Goal: Task Accomplishment & Management: Manage account settings

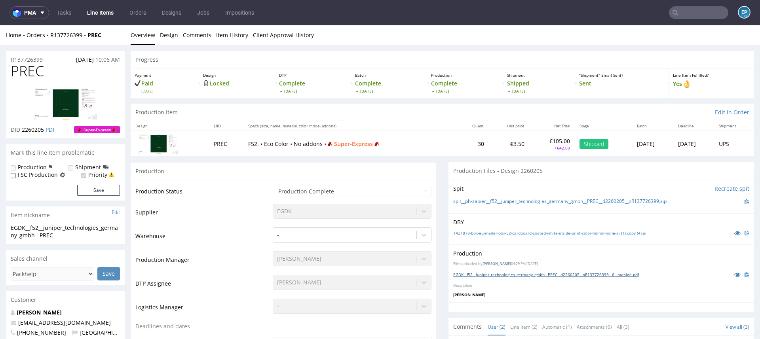
click at [491, 276] on link "EGDK__f52__juniper_technologies_germany_gmbh__PREC__d2260205__oR137726399__6__o…" at bounding box center [546, 275] width 186 height 6
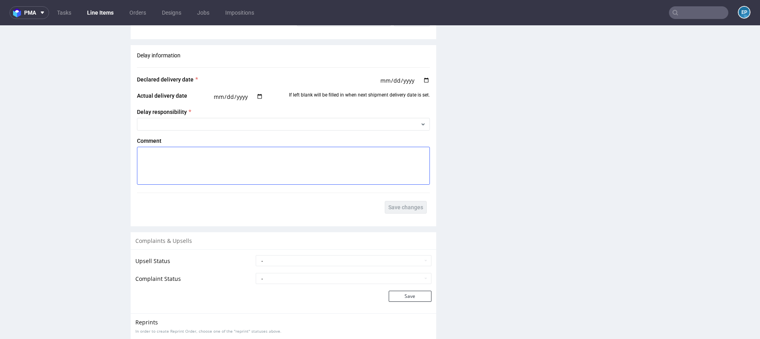
scroll to position [1081, 0]
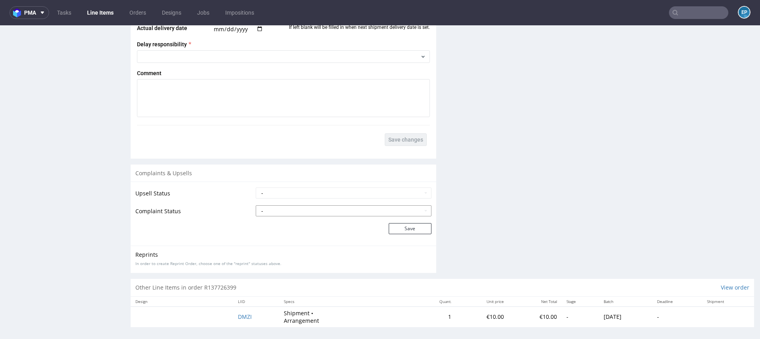
click at [302, 208] on select "- Complaint Received Complaint Rejected Complaint Accepted (DTP Issue) - Reprin…" at bounding box center [344, 210] width 176 height 11
select select "accepted_print_issue_reprint"
click at [256, 205] on select "- Complaint Received Complaint Rejected Complaint Accepted (DTP Issue) - Reprin…" at bounding box center [344, 210] width 176 height 11
click at [400, 232] on button "Save" at bounding box center [409, 228] width 43 height 11
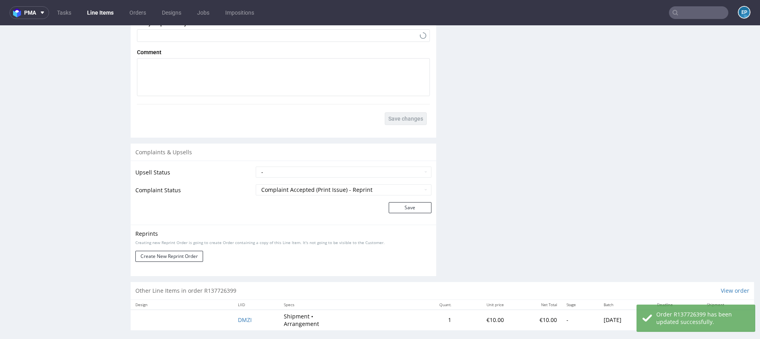
scroll to position [1115, 0]
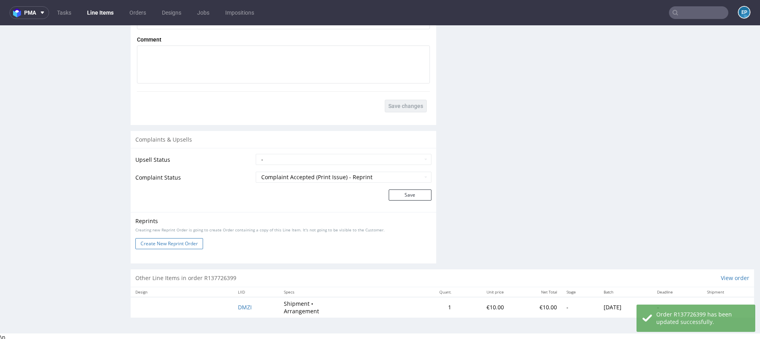
click at [181, 239] on button "Create New Reprint Order" at bounding box center [169, 243] width 68 height 11
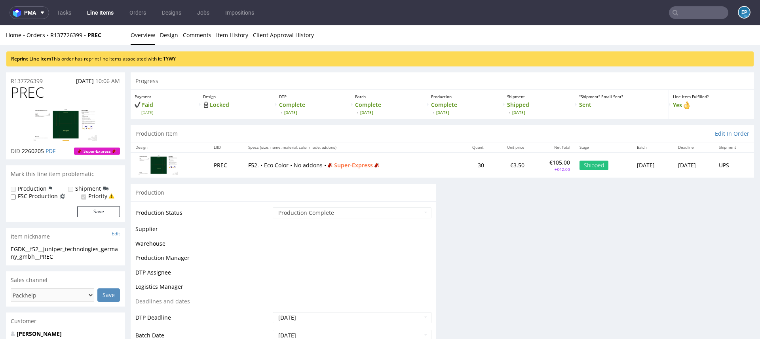
scroll to position [0, 0]
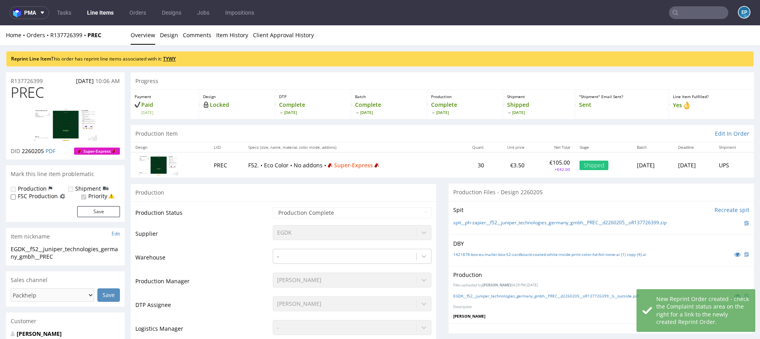
click at [176, 57] on link "TYWY" at bounding box center [169, 58] width 13 height 7
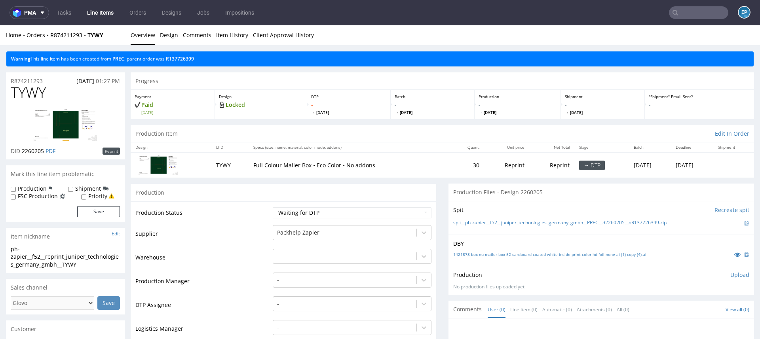
click at [43, 188] on label "Production" at bounding box center [32, 189] width 29 height 8
click at [16, 188] on input "Production" at bounding box center [13, 189] width 5 height 6
checkbox input "true"
click at [91, 188] on label "Shipment" at bounding box center [88, 189] width 26 height 8
click at [73, 188] on input "Shipment" at bounding box center [70, 189] width 5 height 6
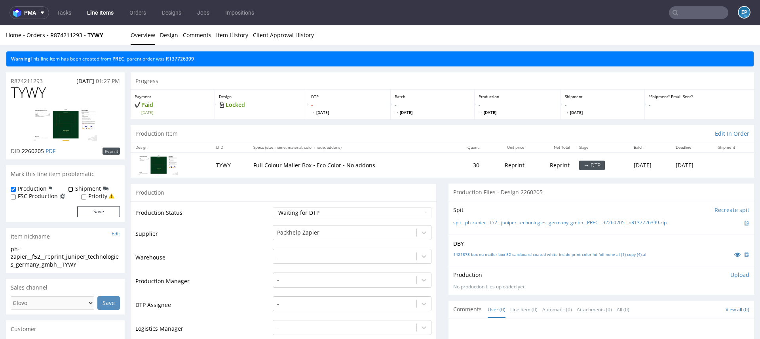
checkbox input "true"
click at [101, 215] on button "Save" at bounding box center [98, 211] width 43 height 11
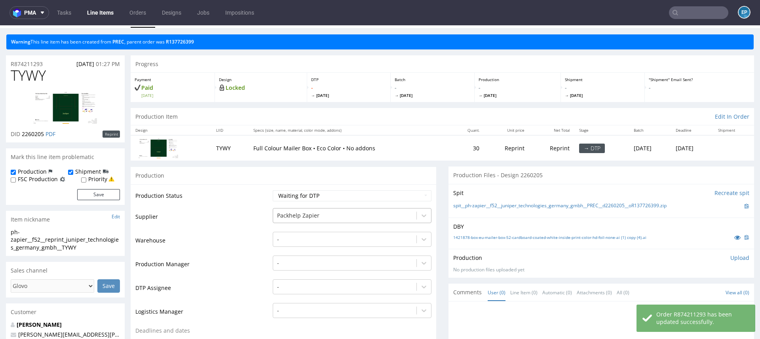
click at [289, 219] on div "Packhelp Zapier" at bounding box center [352, 213] width 159 height 11
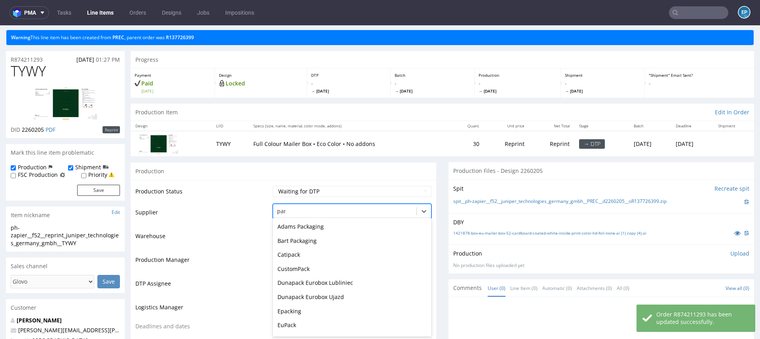
type input "part"
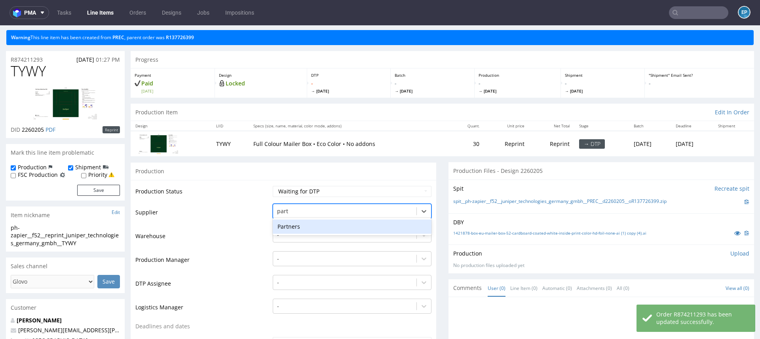
click at [302, 223] on div "Partners" at bounding box center [352, 227] width 159 height 14
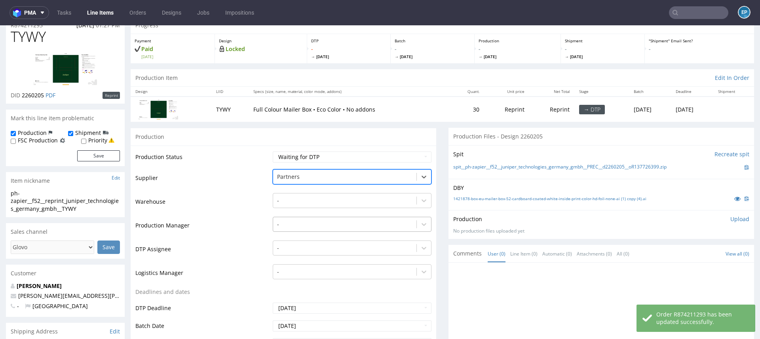
click at [292, 228] on div "-" at bounding box center [352, 222] width 159 height 11
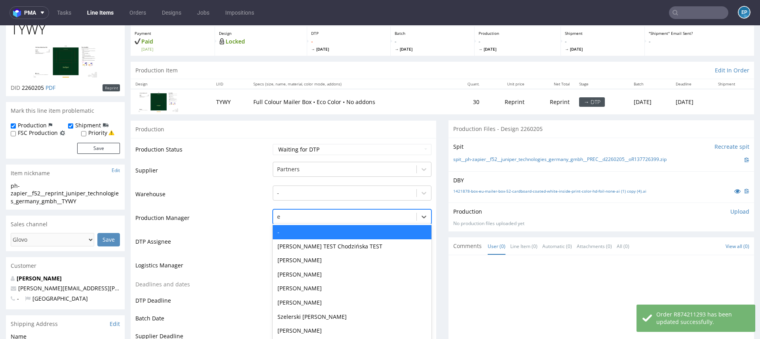
scroll to position [69, 0]
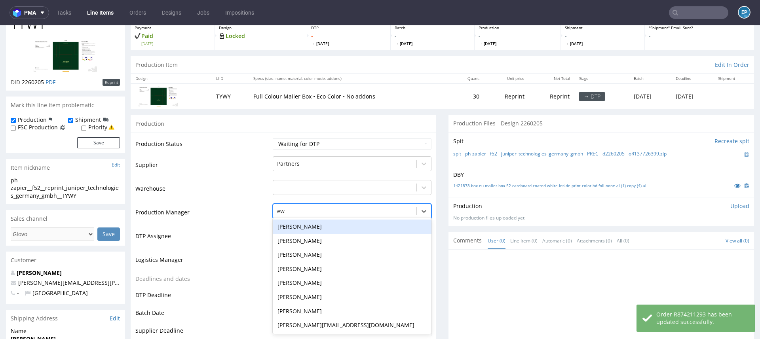
type input "ewa"
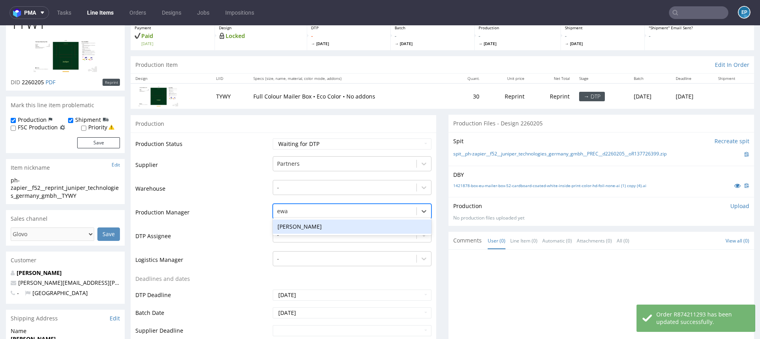
click at [283, 225] on div "[PERSON_NAME]" at bounding box center [352, 227] width 159 height 14
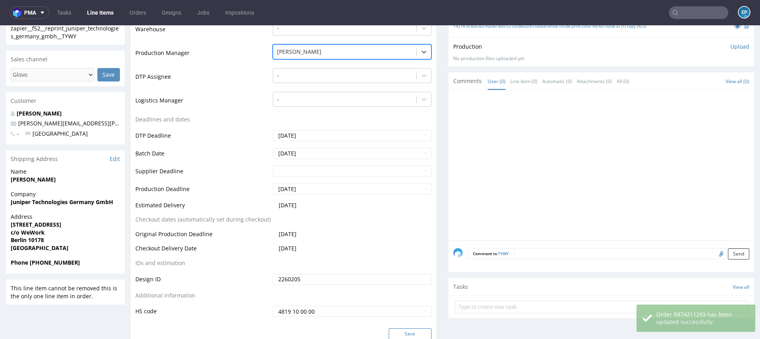
click at [406, 331] on button "Save" at bounding box center [409, 333] width 43 height 11
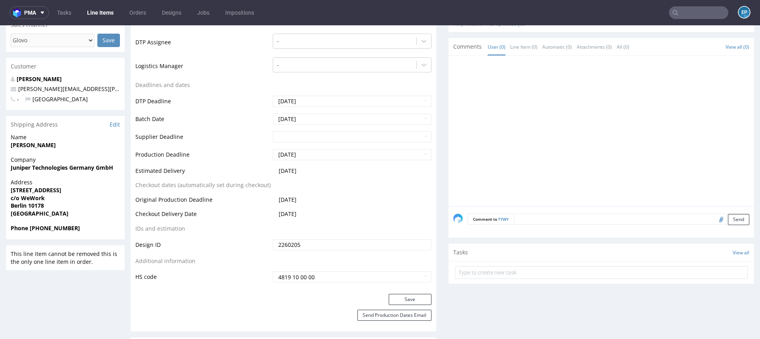
scroll to position [311, 0]
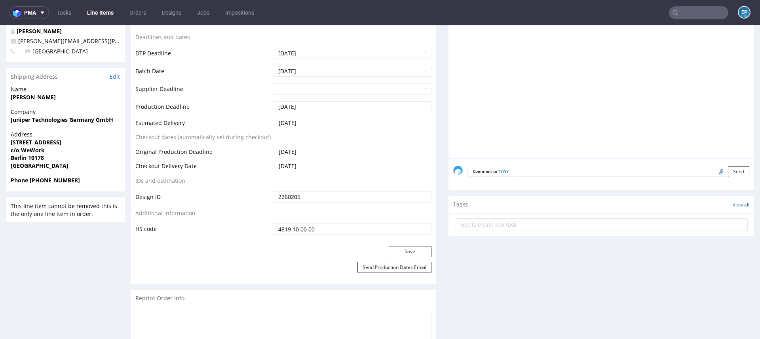
click at [605, 173] on textarea at bounding box center [631, 171] width 235 height 11
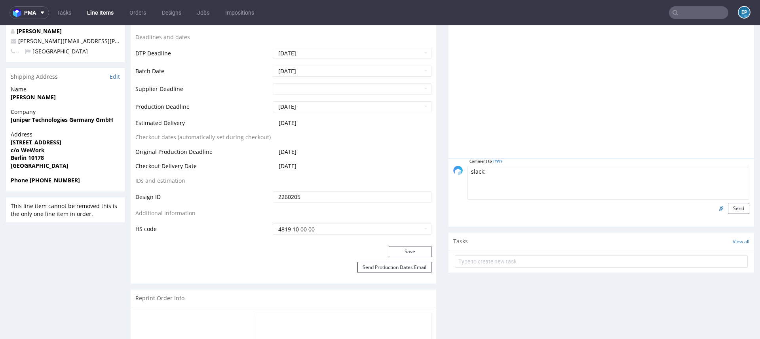
paste textarea "[URL][DOMAIN_NAME]"
type textarea "slack: https://packhelp.slack.com/archives/C03DDT8J2TB/p1759148872799609"
click at [728, 205] on button "Send" at bounding box center [738, 208] width 21 height 11
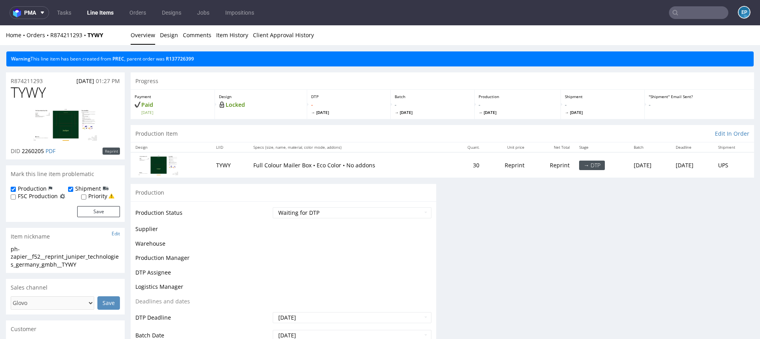
scroll to position [0, 0]
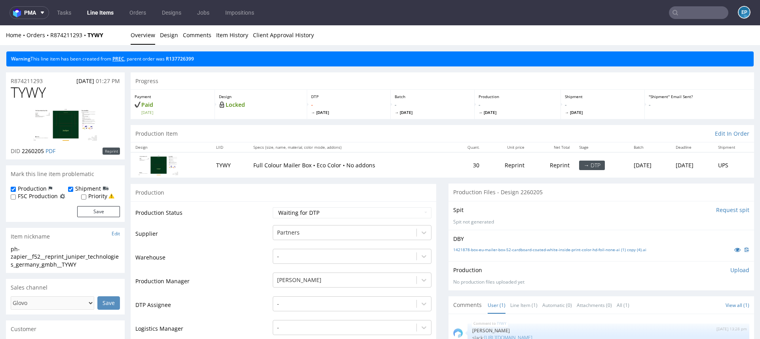
click at [119, 59] on link "PREC" at bounding box center [118, 58] width 12 height 7
click at [98, 9] on link "Line Items" at bounding box center [100, 12] width 36 height 13
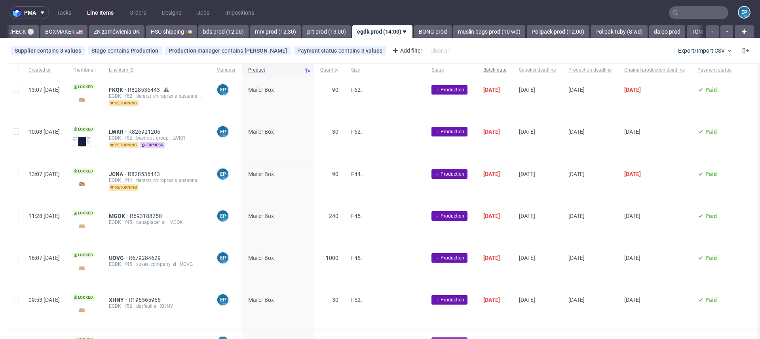
click at [506, 69] on span "Batch date" at bounding box center [494, 70] width 23 height 7
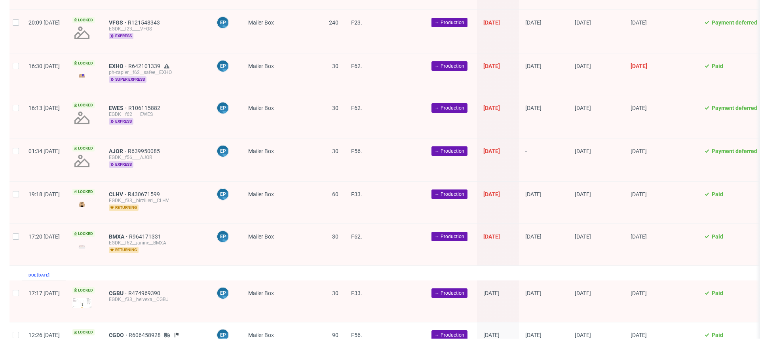
scroll to position [1026, 0]
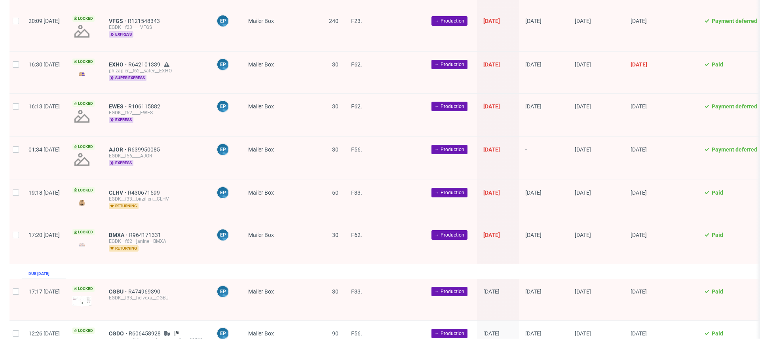
click at [12, 150] on div at bounding box center [15, 158] width 13 height 43
checkbox input "true"
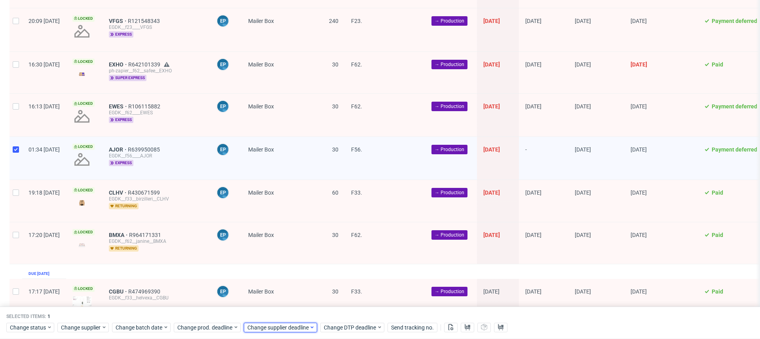
click at [262, 325] on span "Change supplier deadline" at bounding box center [278, 328] width 62 height 8
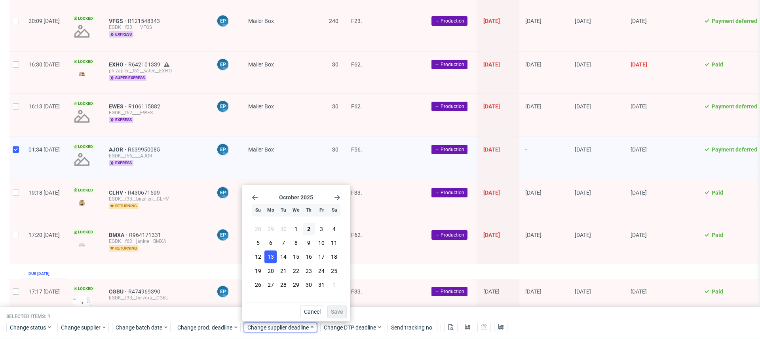
click at [269, 257] on span "13" at bounding box center [270, 257] width 6 height 8
click at [341, 309] on span "Save" at bounding box center [337, 312] width 12 height 6
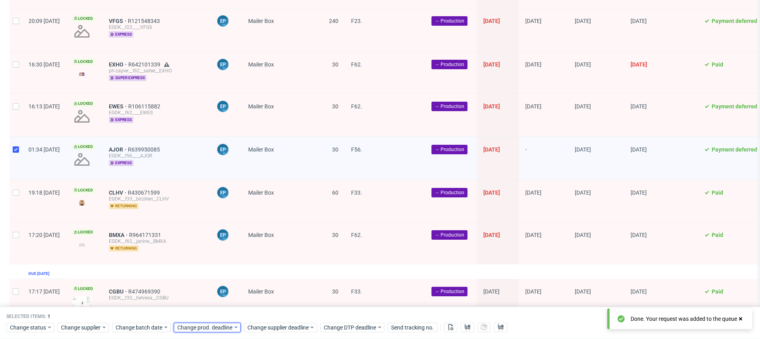
click at [213, 327] on span "Change prod. deadline" at bounding box center [205, 328] width 56 height 8
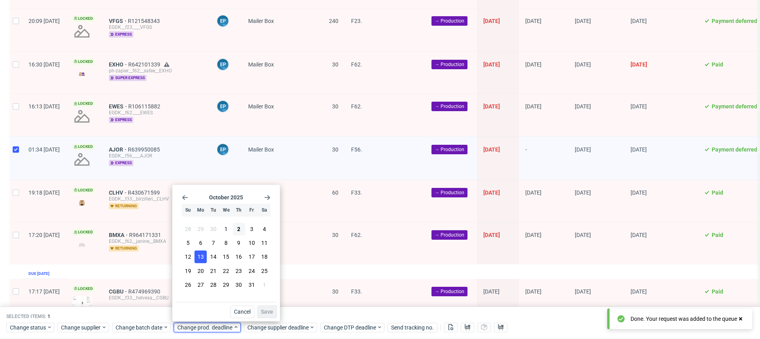
click at [201, 260] on span "13" at bounding box center [200, 257] width 6 height 8
click at [272, 313] on span "Save" at bounding box center [267, 312] width 12 height 6
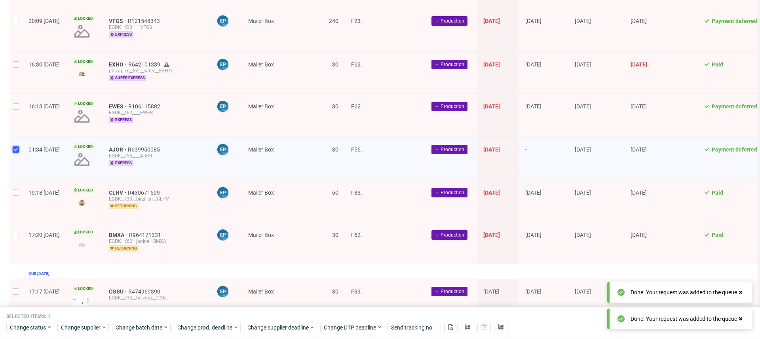
click at [15, 146] on input "checkbox" at bounding box center [16, 149] width 6 height 6
checkbox input "false"
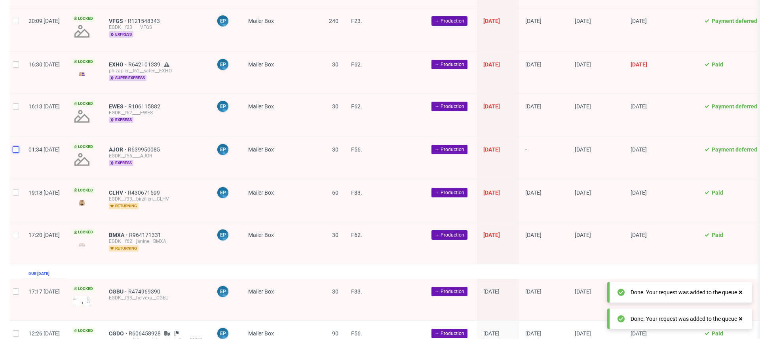
scroll to position [1152, 0]
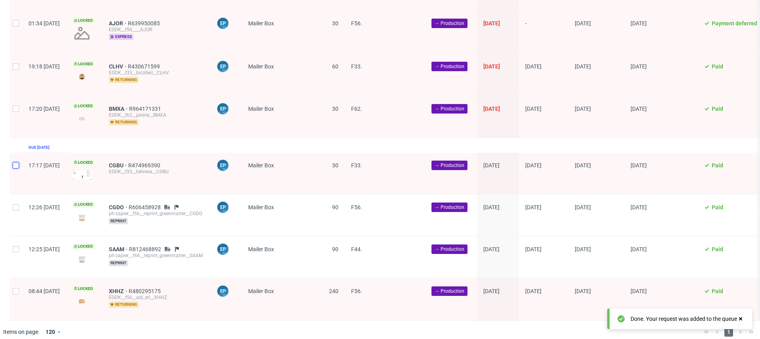
click at [17, 162] on input "checkbox" at bounding box center [16, 165] width 6 height 6
checkbox input "true"
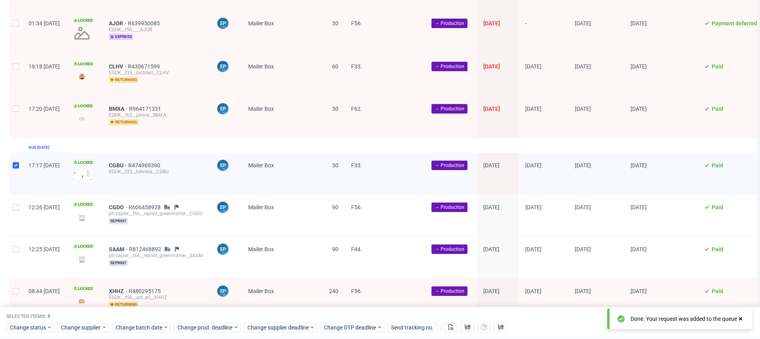
click at [17, 294] on div at bounding box center [15, 300] width 13 height 42
checkbox input "true"
click at [135, 330] on span "Change batch date" at bounding box center [139, 328] width 47 height 8
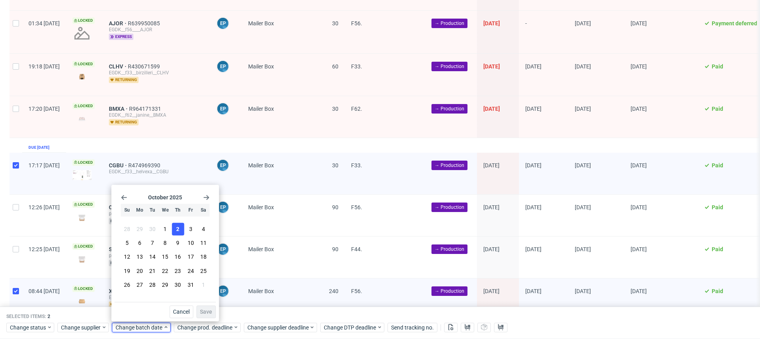
click at [174, 228] on button "2" at bounding box center [178, 229] width 12 height 13
click at [205, 310] on span "Save" at bounding box center [206, 312] width 12 height 6
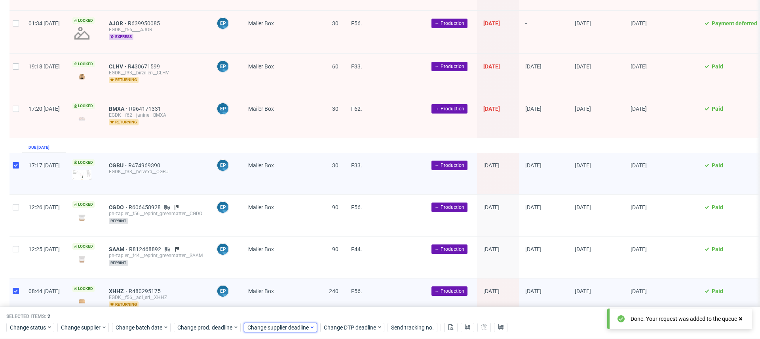
click at [266, 326] on span "Change supplier deadline" at bounding box center [278, 328] width 62 height 8
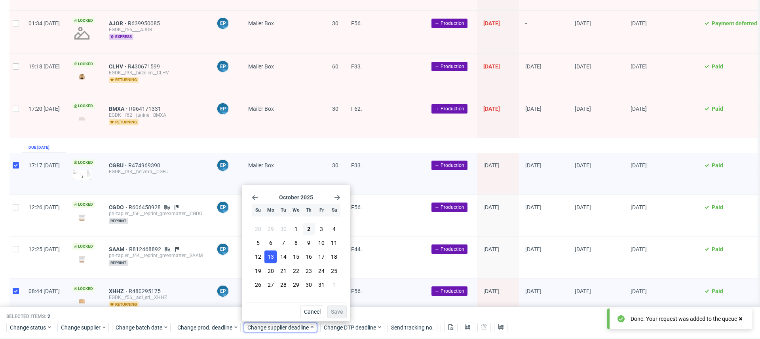
click at [268, 254] on span "13" at bounding box center [270, 257] width 6 height 8
click at [332, 311] on span "Save" at bounding box center [337, 312] width 12 height 6
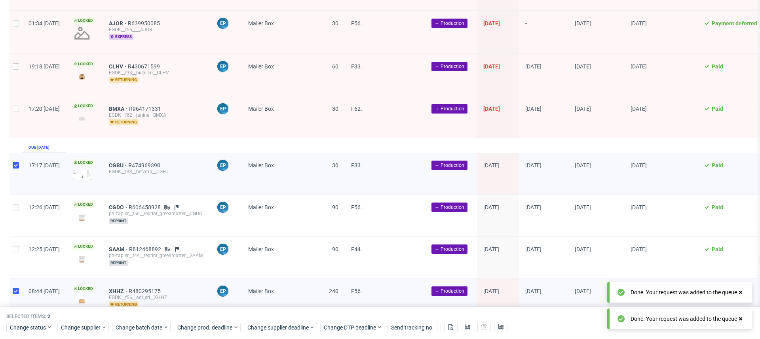
click at [13, 163] on div at bounding box center [15, 174] width 13 height 42
checkbox input "false"
click at [16, 295] on div at bounding box center [15, 300] width 13 height 42
checkbox input "false"
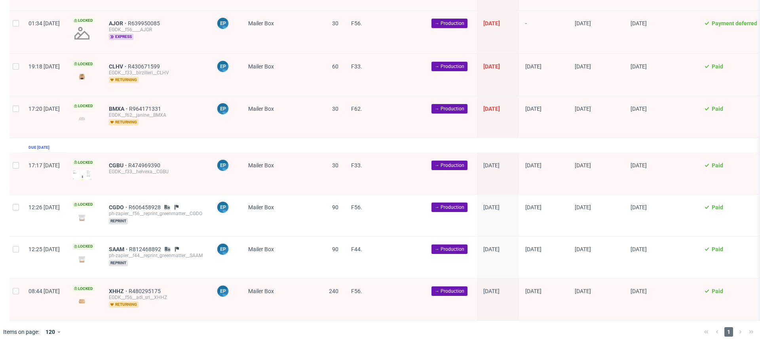
click at [15, 204] on div at bounding box center [15, 216] width 13 height 42
checkbox input "true"
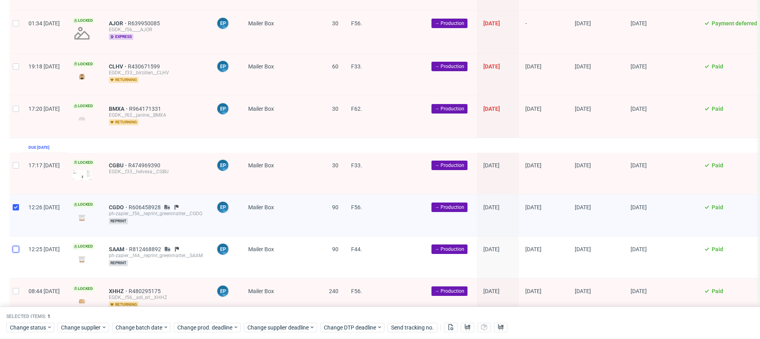
click at [15, 246] on input "checkbox" at bounding box center [16, 249] width 6 height 6
checkbox input "true"
click at [155, 324] on span "Change batch date" at bounding box center [139, 328] width 47 height 8
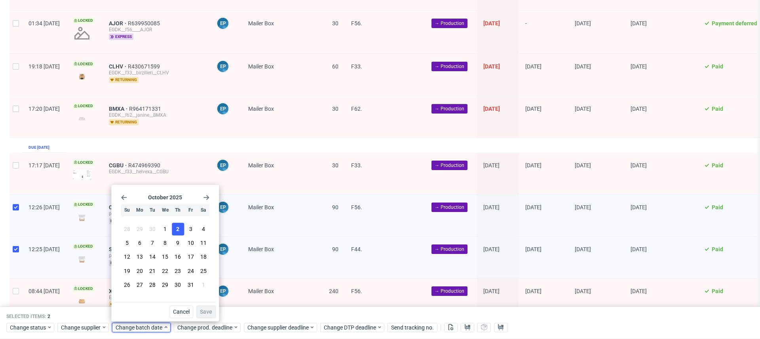
click at [183, 230] on button "2" at bounding box center [178, 229] width 12 height 13
click at [209, 311] on span "Save" at bounding box center [206, 312] width 12 height 6
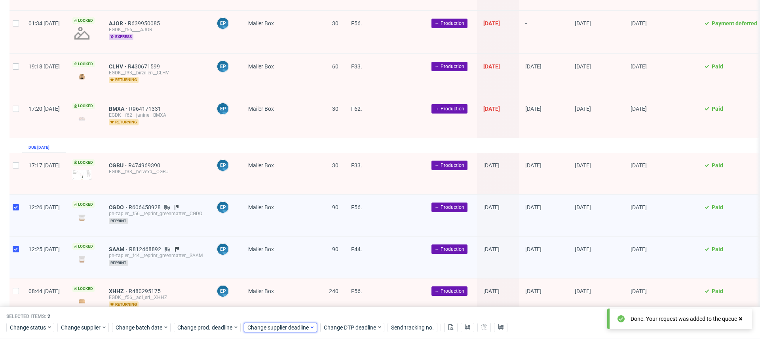
click at [267, 327] on span "Change supplier deadline" at bounding box center [278, 328] width 62 height 8
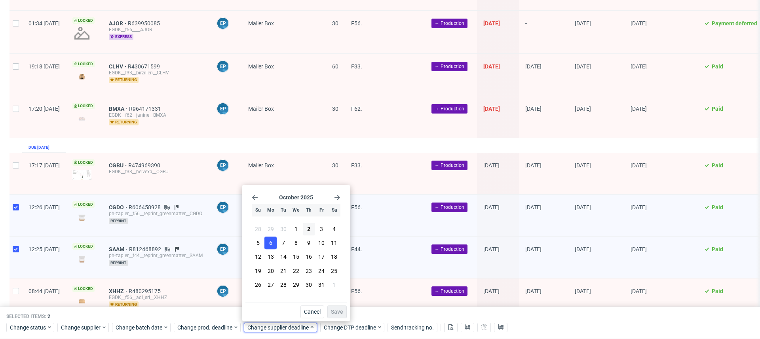
click at [272, 244] on button "6" at bounding box center [270, 243] width 12 height 13
click at [334, 311] on span "Save" at bounding box center [337, 312] width 12 height 6
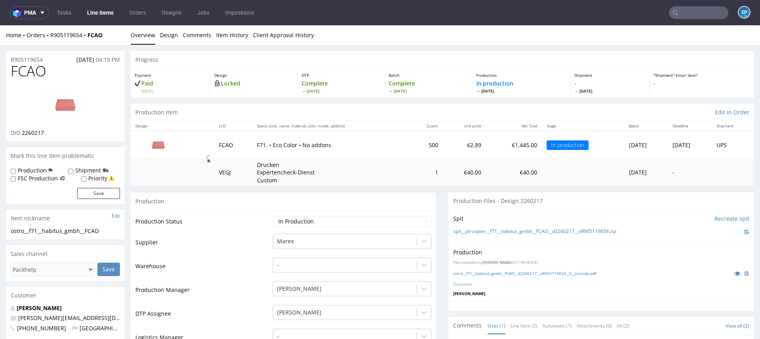
click at [73, 171] on div "Shipment" at bounding box center [88, 171] width 40 height 8
click at [65, 169] on div "Production Shipment FSC Production Priority" at bounding box center [65, 174] width 109 height 15
click at [68, 170] on input "Shipment" at bounding box center [70, 171] width 5 height 6
checkbox input "true"
click at [95, 195] on button "Save" at bounding box center [98, 193] width 43 height 11
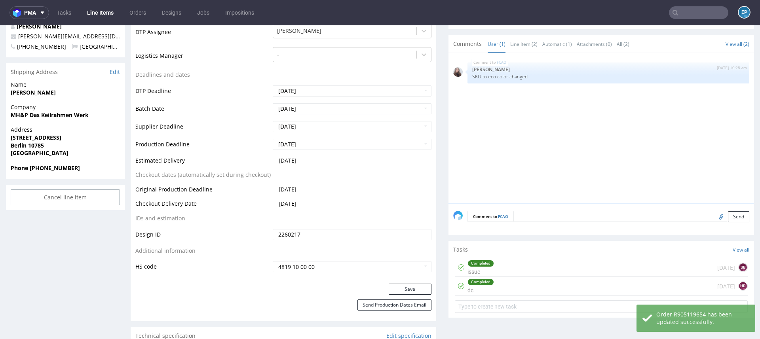
scroll to position [282, 0]
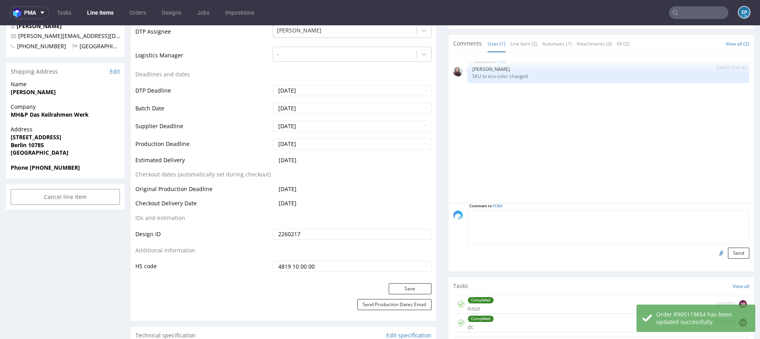
click at [539, 216] on textarea at bounding box center [608, 227] width 282 height 34
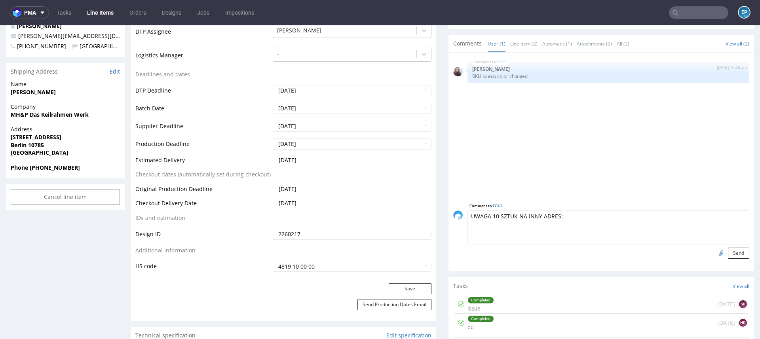
paste textarea "Home Office c/o Habitus GmbH, Lucia Fuchs Holzstraße 26 80469 München"
type textarea "UWAGA 10 SZTUK NA INNY ADRES: Home Office c/o Habitus GmbH, Lucia Fuchs Holzstr…"
click at [728, 248] on button "Send" at bounding box center [738, 253] width 21 height 11
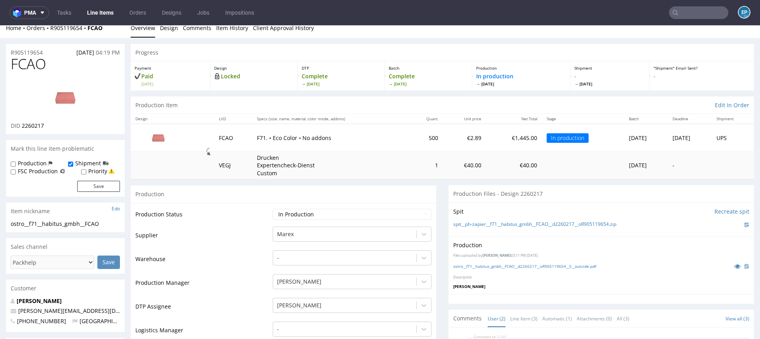
scroll to position [0, 0]
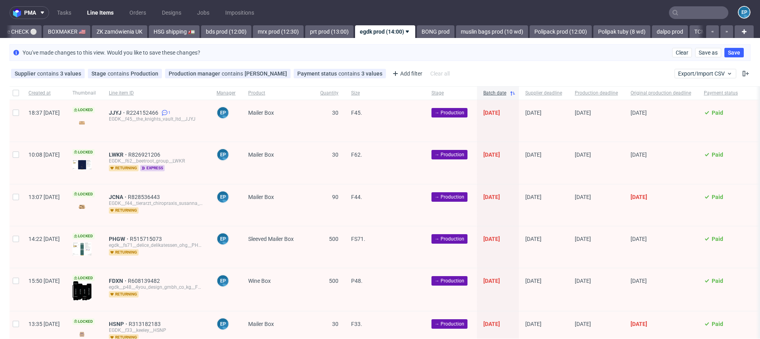
scroll to position [0, 748]
click at [11, 91] on div at bounding box center [15, 92] width 13 height 13
checkbox input "true"
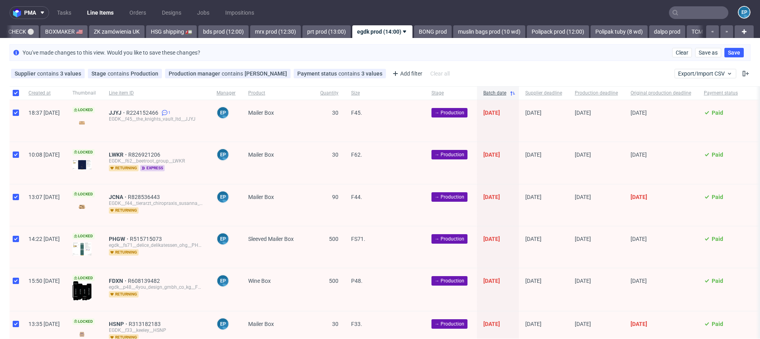
checkbox input "true"
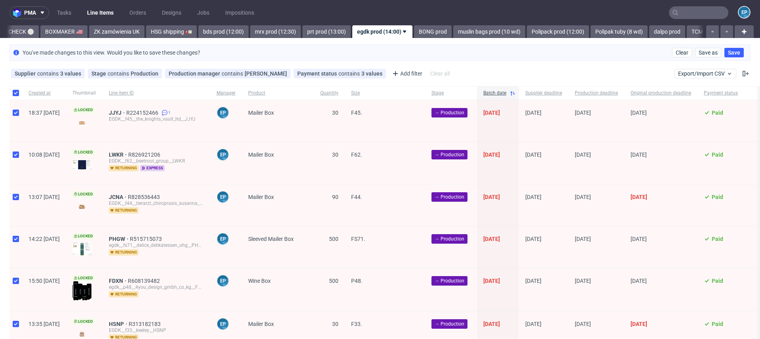
checkbox input "true"
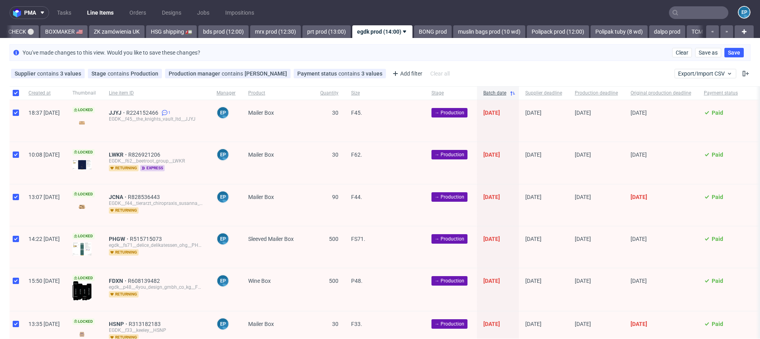
checkbox input "true"
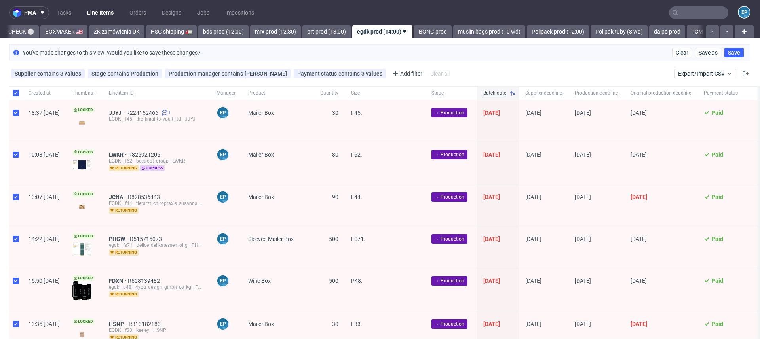
checkbox input "true"
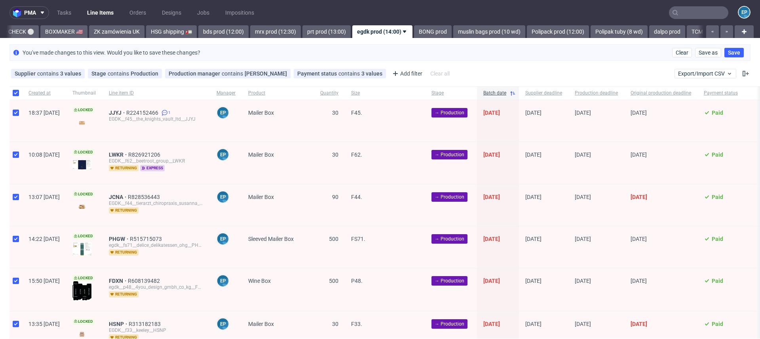
checkbox input "true"
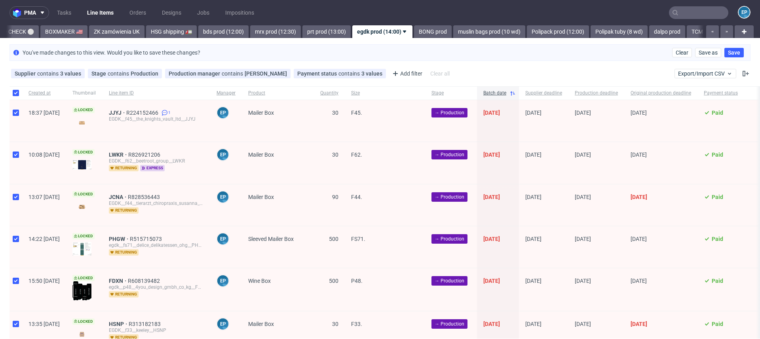
checkbox input "true"
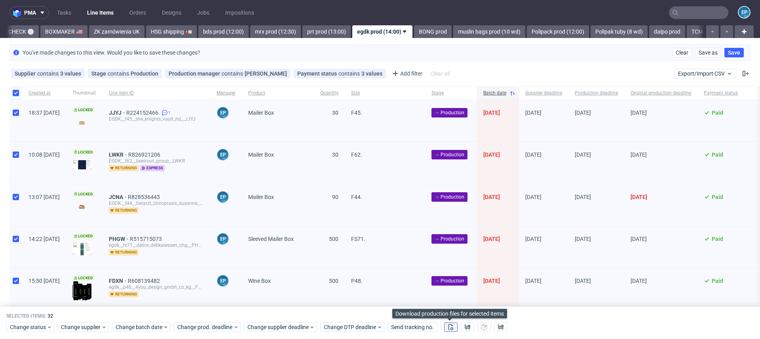
click at [454, 326] on button at bounding box center [450, 327] width 13 height 9
click at [466, 326] on use at bounding box center [467, 327] width 6 height 6
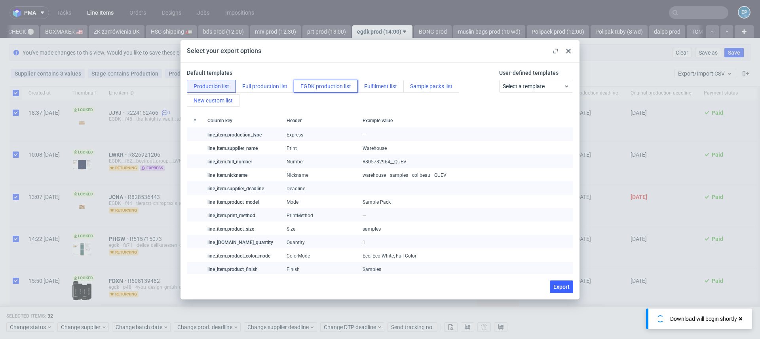
click at [330, 83] on button "EGDK production list" at bounding box center [326, 86] width 64 height 13
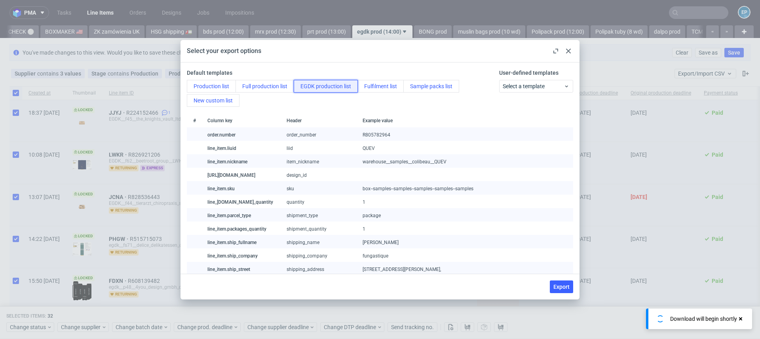
scroll to position [88, 0]
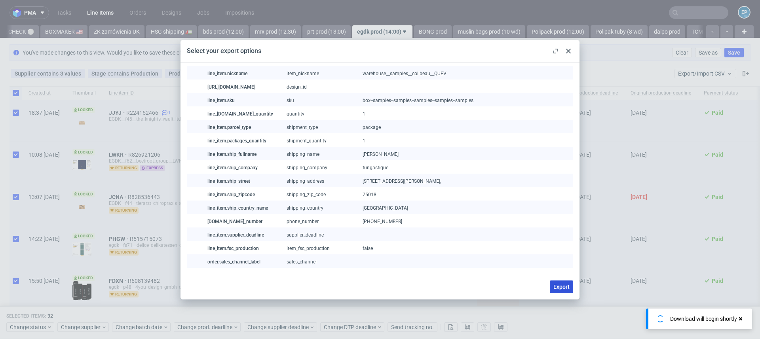
click at [554, 288] on span "Export" at bounding box center [561, 287] width 16 height 6
checkbox input "false"
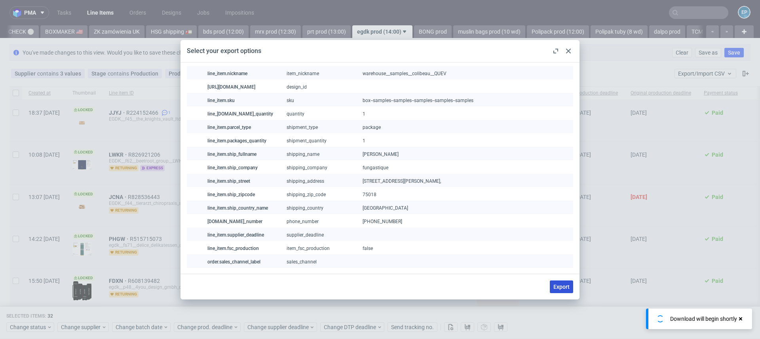
checkbox input "false"
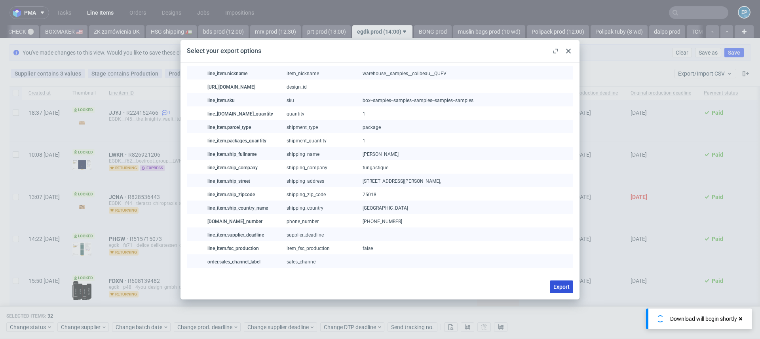
checkbox input "false"
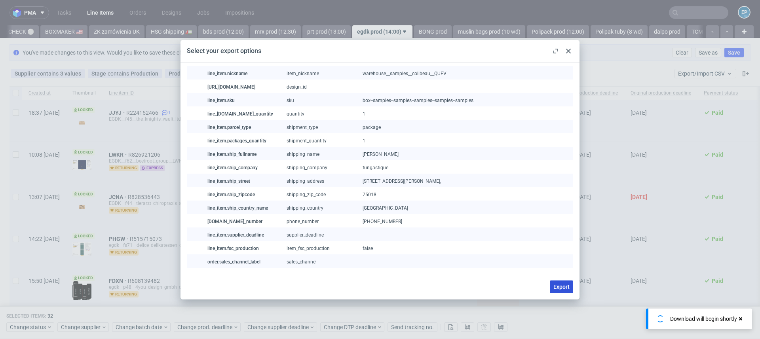
checkbox input "false"
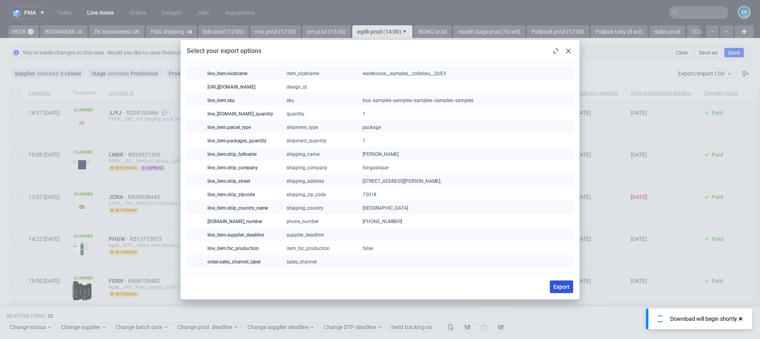
checkbox input "false"
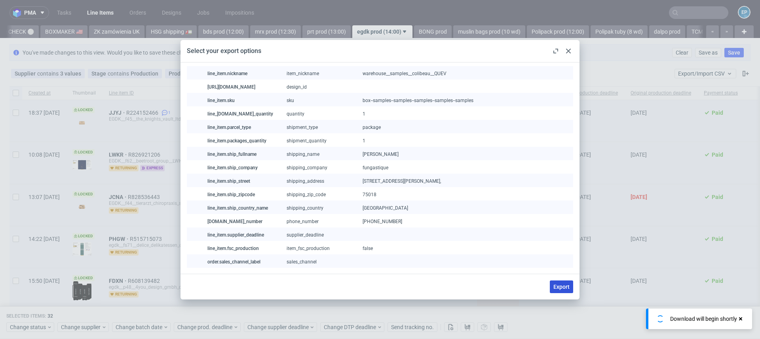
checkbox input "false"
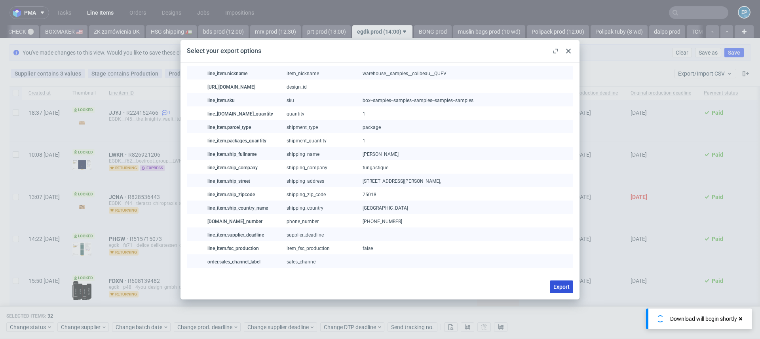
checkbox input "false"
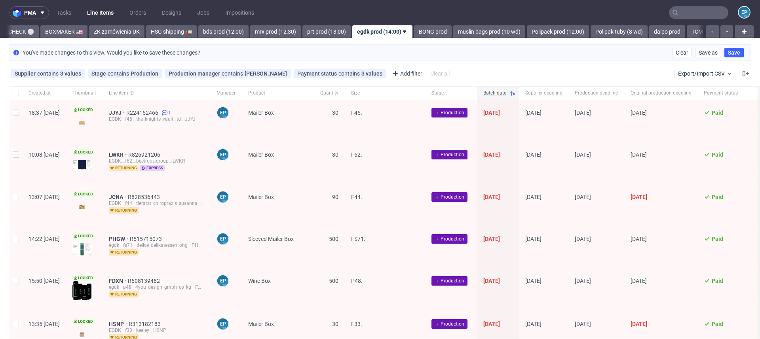
click at [680, 10] on input "text" at bounding box center [698, 12] width 59 height 13
click at [17, 93] on input "checkbox" at bounding box center [16, 93] width 6 height 6
checkbox input "true"
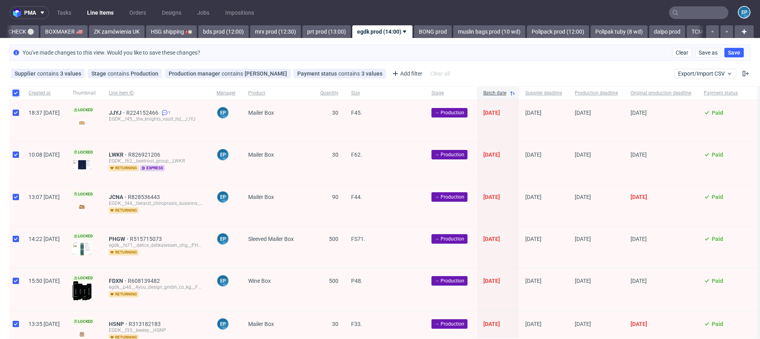
checkbox input "true"
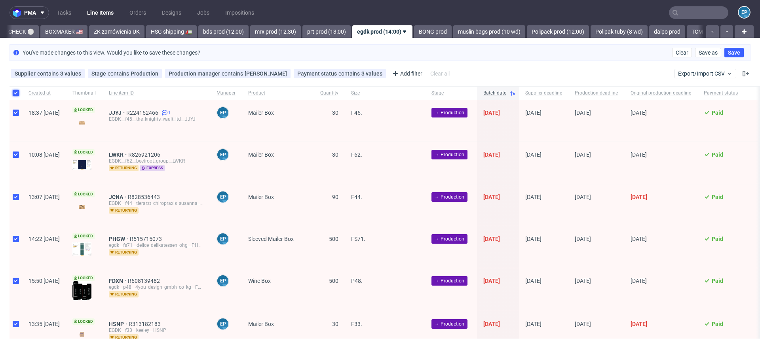
checkbox input "true"
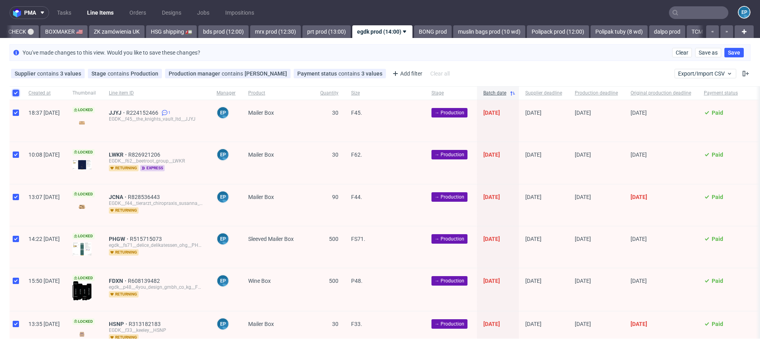
checkbox input "true"
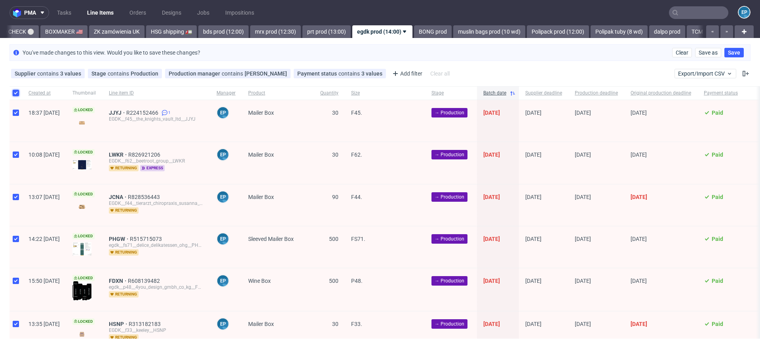
checkbox input "true"
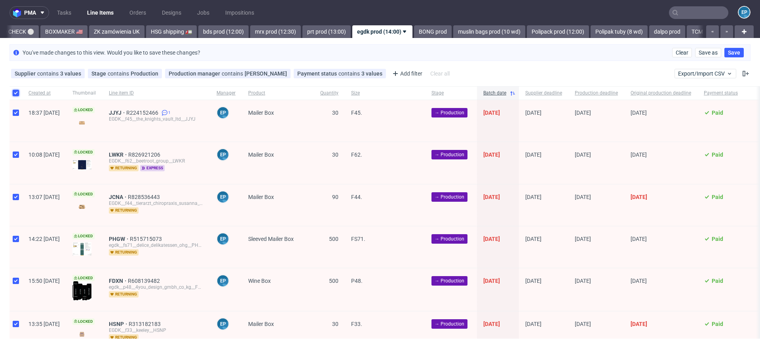
checkbox input "true"
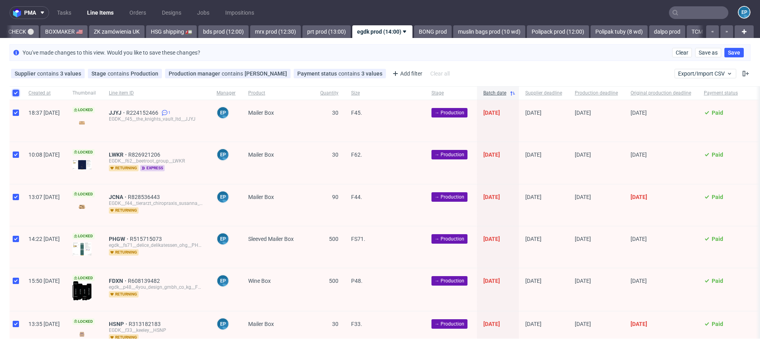
checkbox input "true"
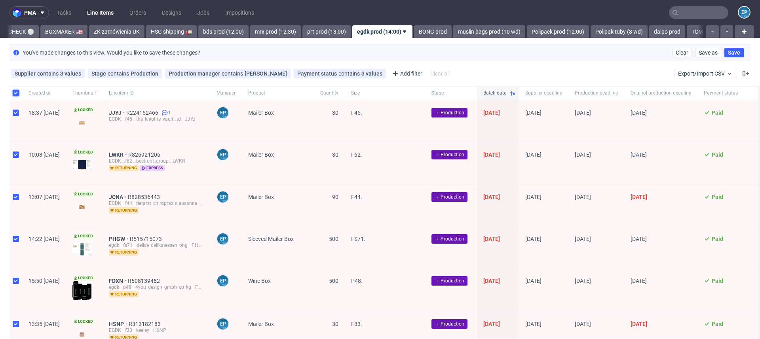
checkbox input "true"
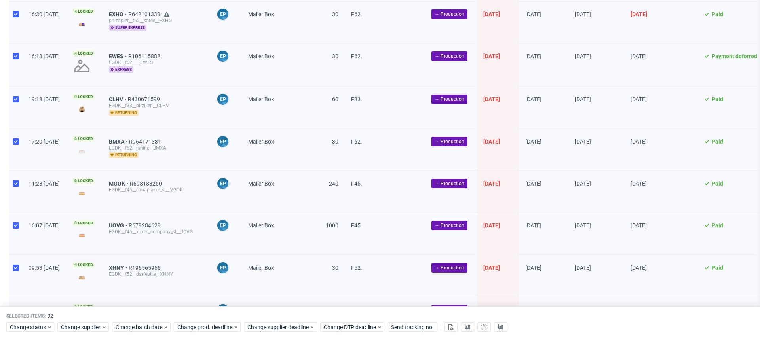
scroll to position [1170, 0]
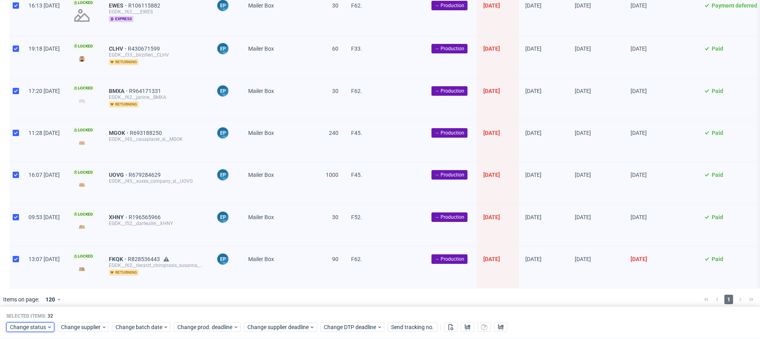
click at [23, 324] on span "Change status" at bounding box center [28, 328] width 37 height 8
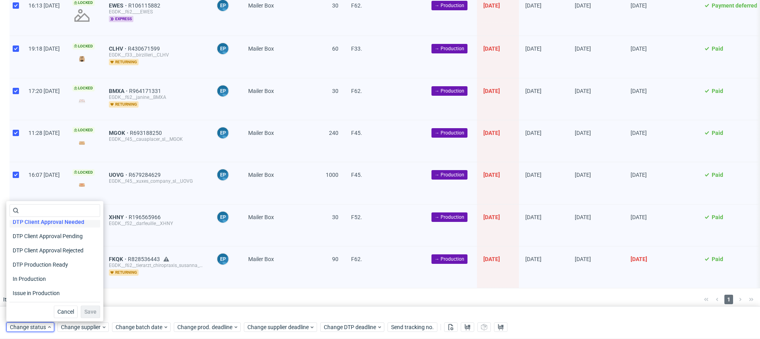
scroll to position [66, 0]
click at [34, 273] on span "In Production" at bounding box center [29, 274] width 40 height 11
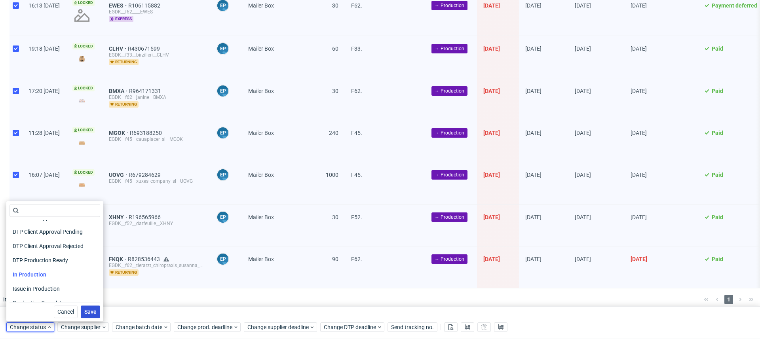
click at [84, 311] on span "Save" at bounding box center [90, 312] width 12 height 6
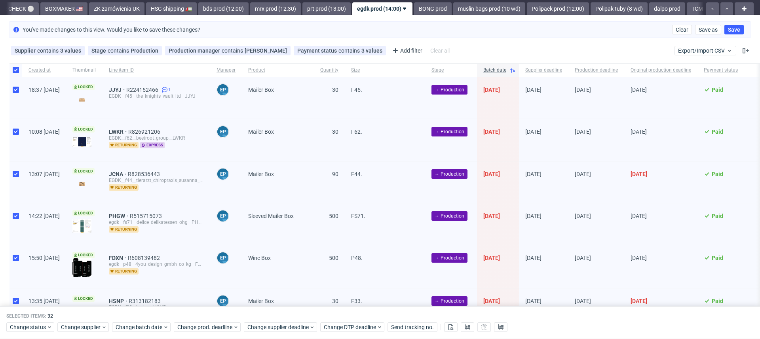
scroll to position [0, 0]
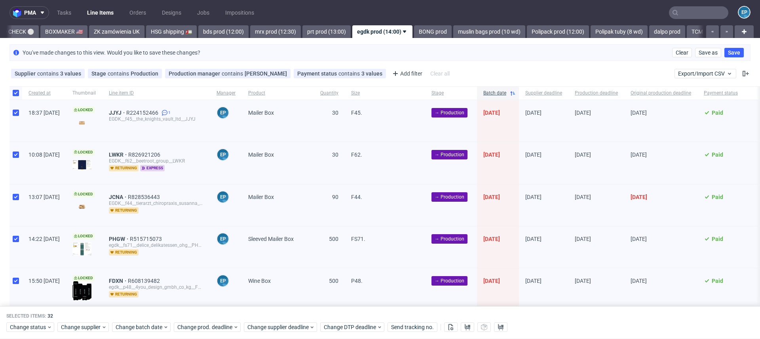
click at [685, 19] on nav "pma Tasks Line Items Orders Designs Jobs Impositions EP" at bounding box center [380, 12] width 760 height 25
click at [684, 16] on input "text" at bounding box center [698, 12] width 59 height 13
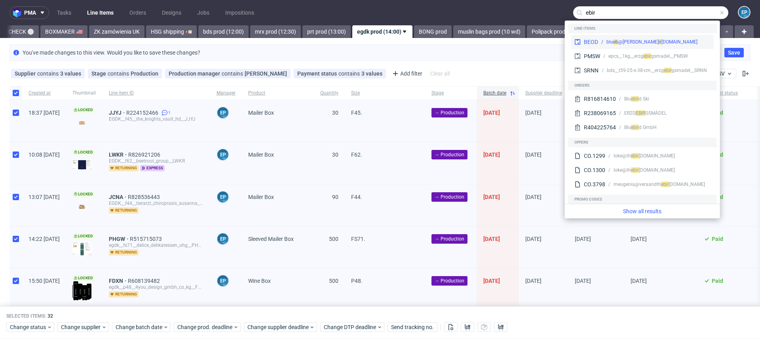
type input "ebir"
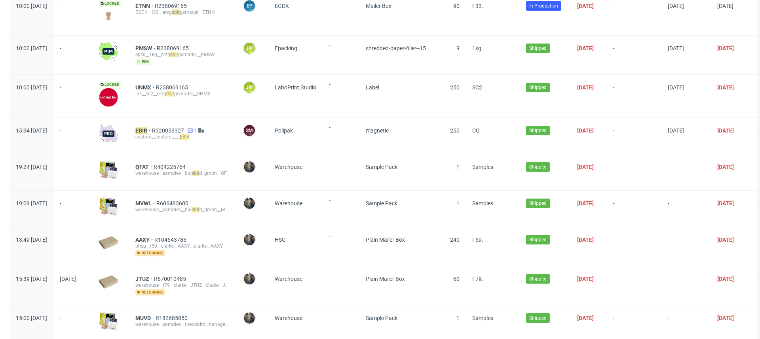
scroll to position [218, 0]
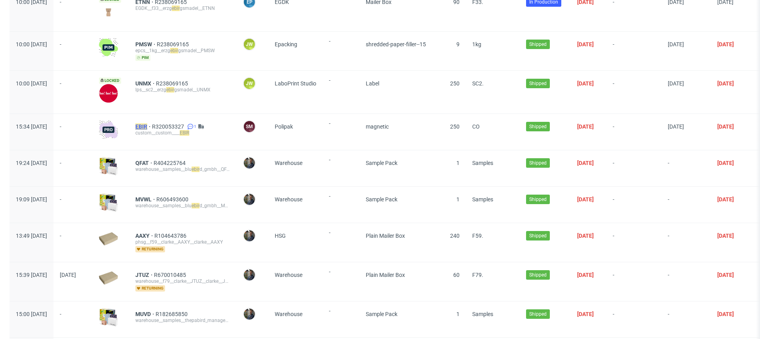
click at [147, 125] on mark "EBIR" at bounding box center [141, 126] width 12 height 6
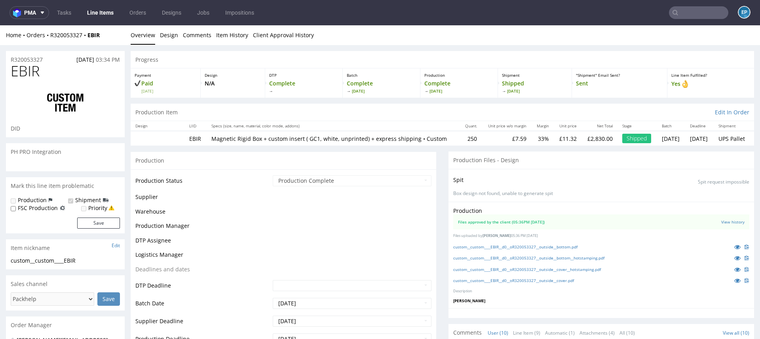
scroll to position [164, 0]
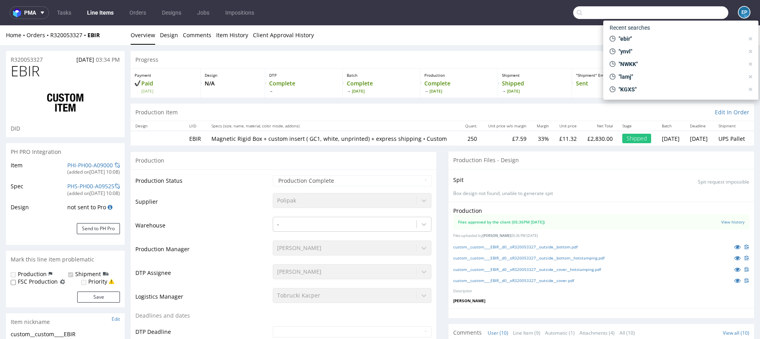
click at [686, 10] on input "text" at bounding box center [650, 12] width 155 height 13
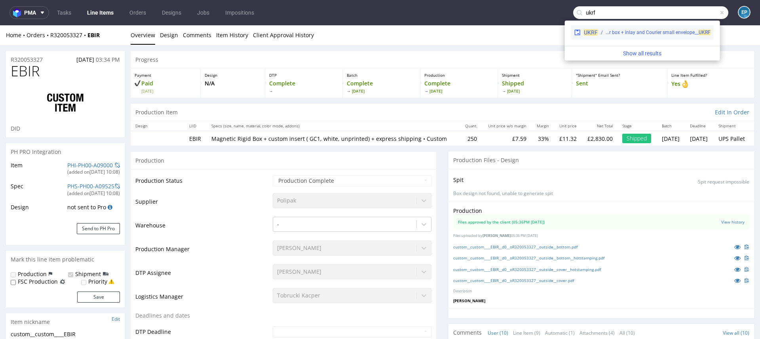
type input "ukrf"
click at [627, 35] on div "cmg__custom__Easy35 - Eco mailer box + inlay and Courier small envelope__ UKRF" at bounding box center [658, 32] width 104 height 7
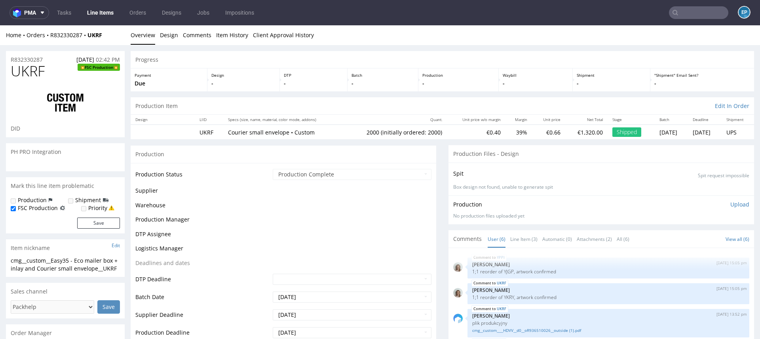
scroll to position [40, 0]
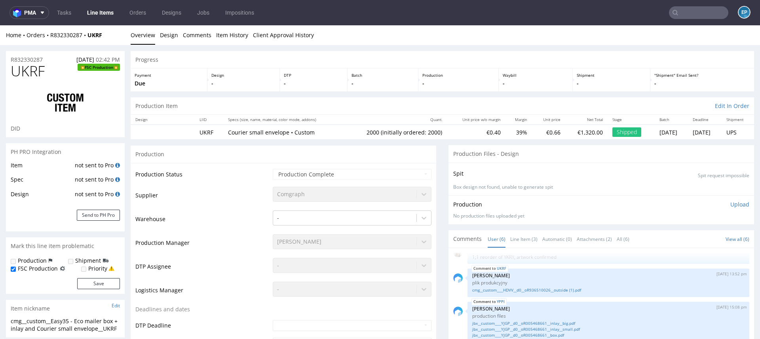
click at [678, 13] on input "text" at bounding box center [698, 12] width 59 height 13
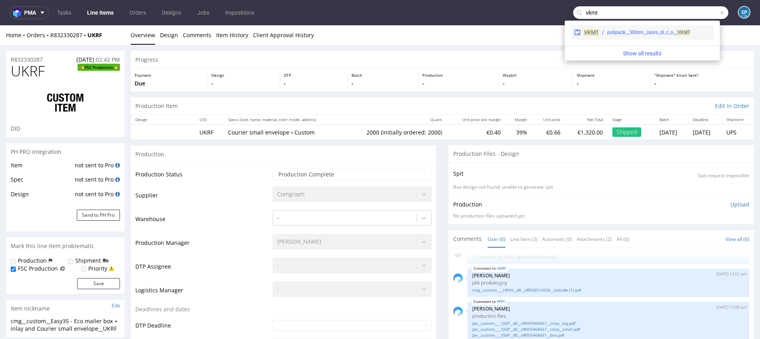
type input "vkmt"
click at [620, 34] on div "polipack__500ml__bioro_di_c_o__ VKMT" at bounding box center [648, 32] width 83 height 7
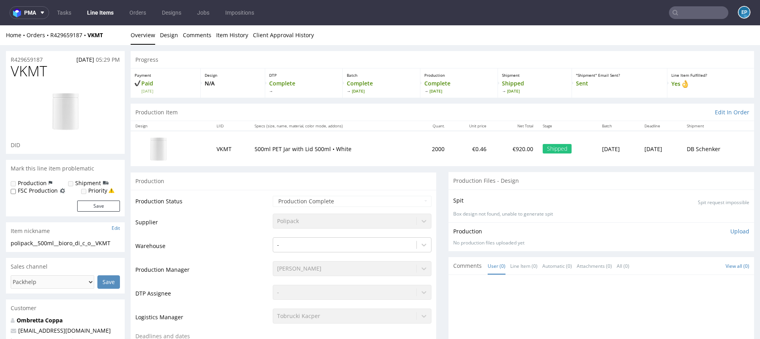
click at [679, 14] on input "text" at bounding box center [698, 12] width 59 height 13
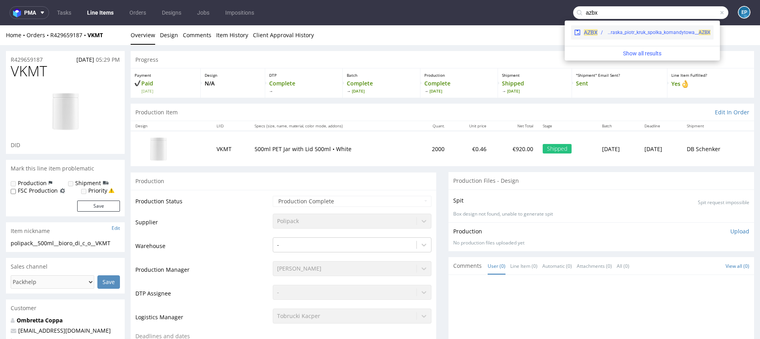
type input "azbx"
click at [622, 35] on div "polipack__500ml__decor_system_grzegorz_okraska_piotr_kruk_spolka_komandytowa__ …" at bounding box center [658, 32] width 104 height 7
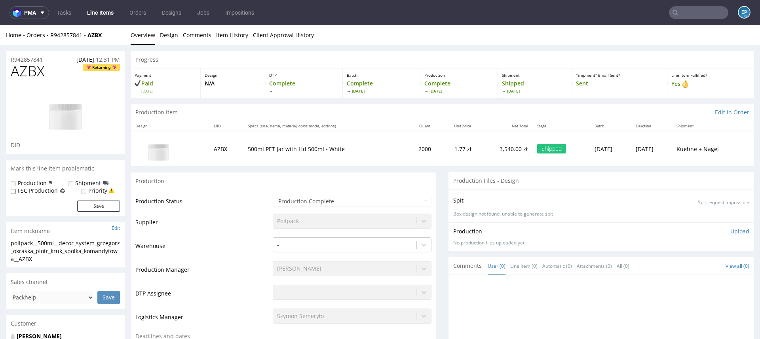
click at [108, 23] on nav "pma Tasks Line Items Orders Designs Jobs Impositions EP" at bounding box center [380, 12] width 760 height 25
click at [106, 18] on link "Line Items" at bounding box center [100, 12] width 36 height 13
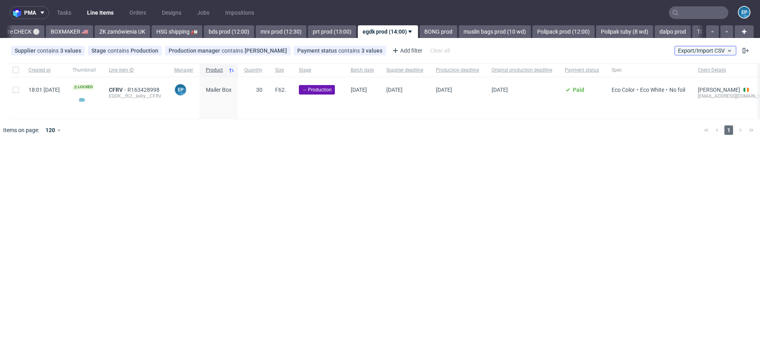
scroll to position [0, 744]
click at [720, 46] on button "Export/Import CSV" at bounding box center [705, 50] width 62 height 9
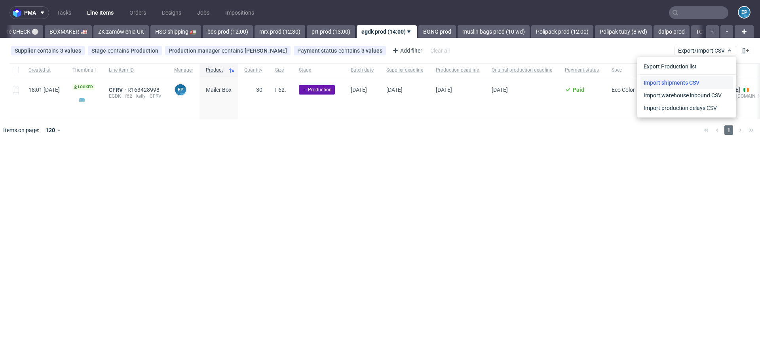
click at [691, 76] on link "Import shipments CSV" at bounding box center [686, 82] width 93 height 13
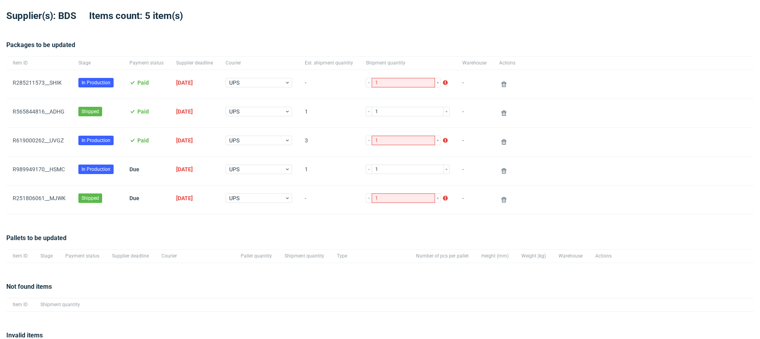
scroll to position [32, 0]
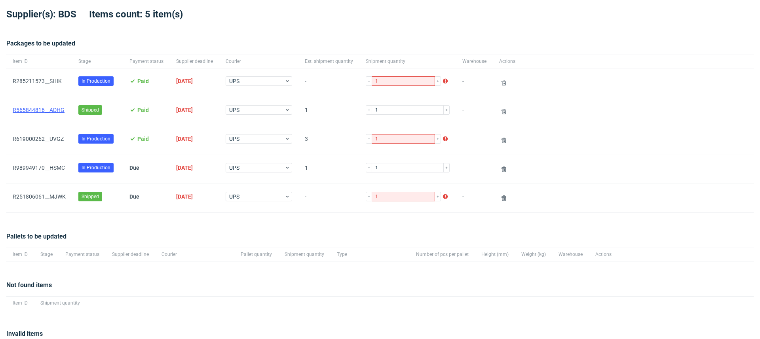
click at [49, 110] on link "R565844816__ADHG" at bounding box center [39, 110] width 52 height 6
click at [49, 191] on div "R251806061__MJWK" at bounding box center [39, 198] width 66 height 28
click at [50, 195] on link "R251806061__MJWK" at bounding box center [39, 196] width 53 height 6
click at [39, 195] on link "R251806061__MJWK" at bounding box center [39, 196] width 53 height 6
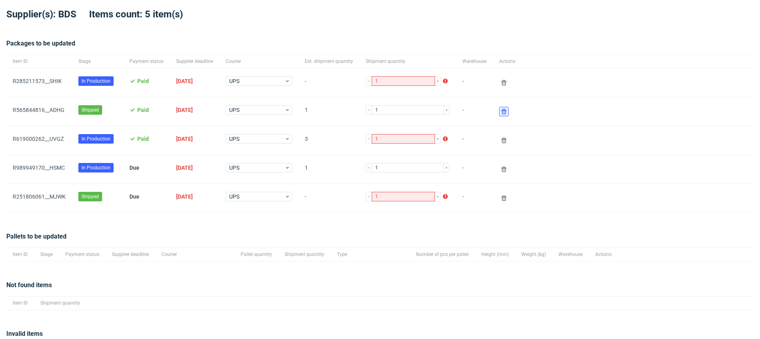
click at [500, 111] on icon at bounding box center [503, 111] width 6 height 6
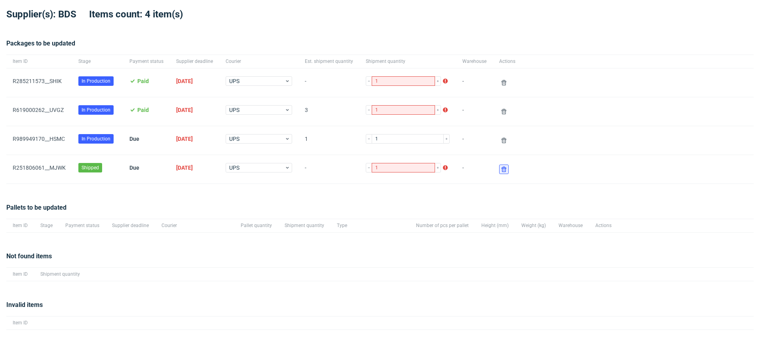
click at [500, 169] on icon at bounding box center [503, 169] width 6 height 6
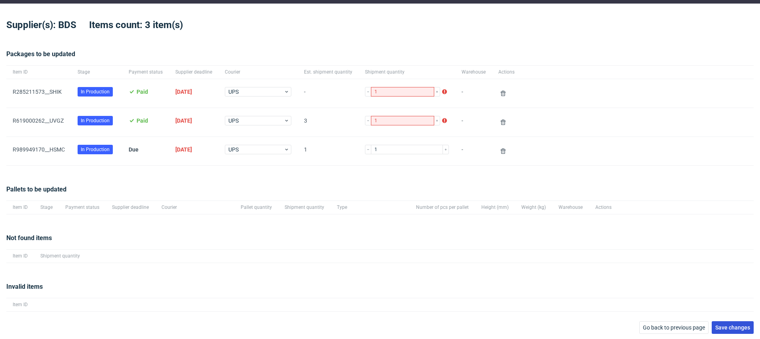
click at [734, 326] on span "Save changes" at bounding box center [732, 328] width 35 height 6
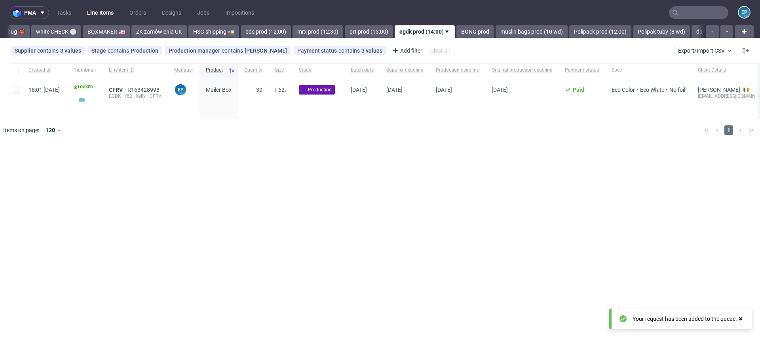
scroll to position [0, 732]
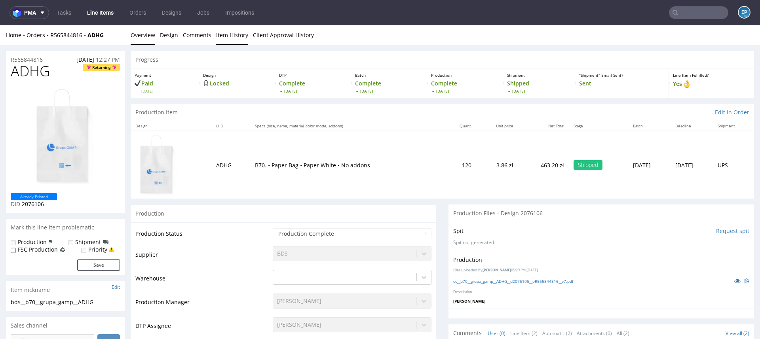
click at [244, 34] on link "Item History" at bounding box center [232, 34] width 32 height 19
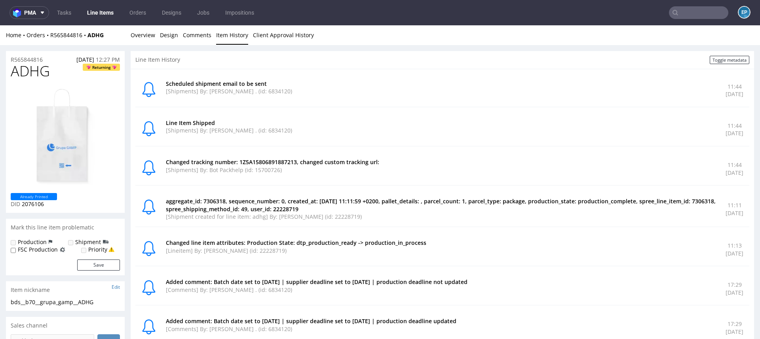
click at [47, 76] on span "ADHG" at bounding box center [30, 71] width 39 height 16
click at [34, 74] on span "ADHG" at bounding box center [30, 71] width 39 height 16
copy span "ADHG"
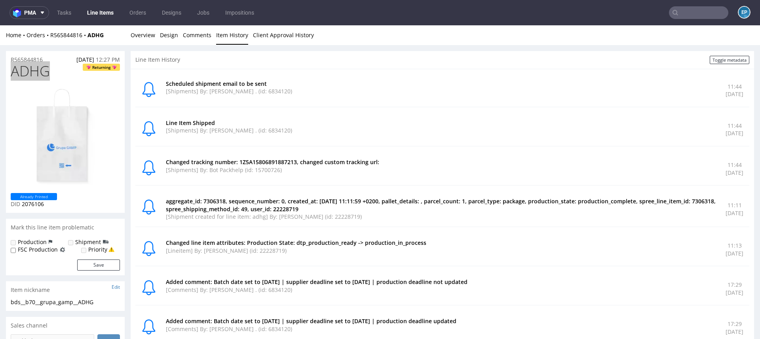
click at [699, 9] on input "text" at bounding box center [698, 12] width 59 height 13
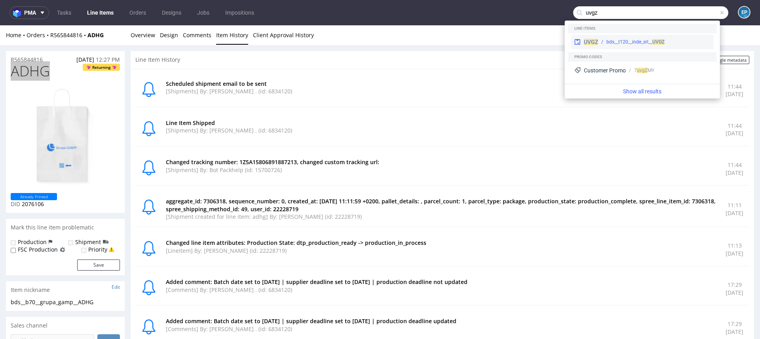
type input "uvgz"
click at [621, 41] on div "bds__t120__inde_srl__ UVGZ" at bounding box center [635, 41] width 58 height 7
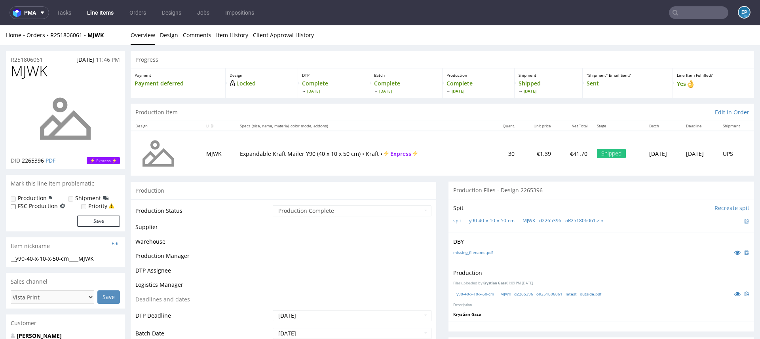
click at [41, 75] on span "MJWK" at bounding box center [29, 71] width 37 height 16
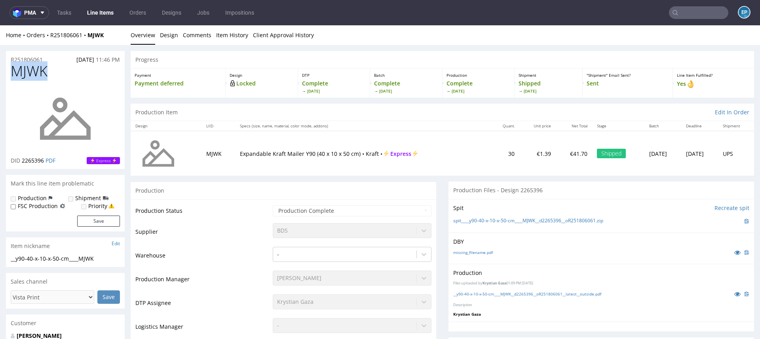
click at [41, 75] on span "MJWK" at bounding box center [29, 71] width 37 height 16
copy span "MJWK"
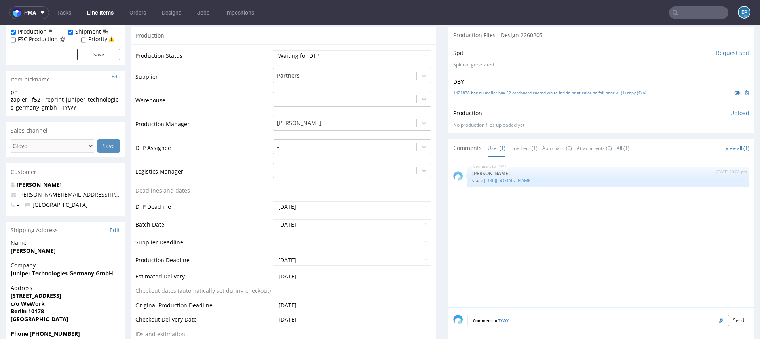
scroll to position [166, 0]
